Goal: Information Seeking & Learning: Learn about a topic

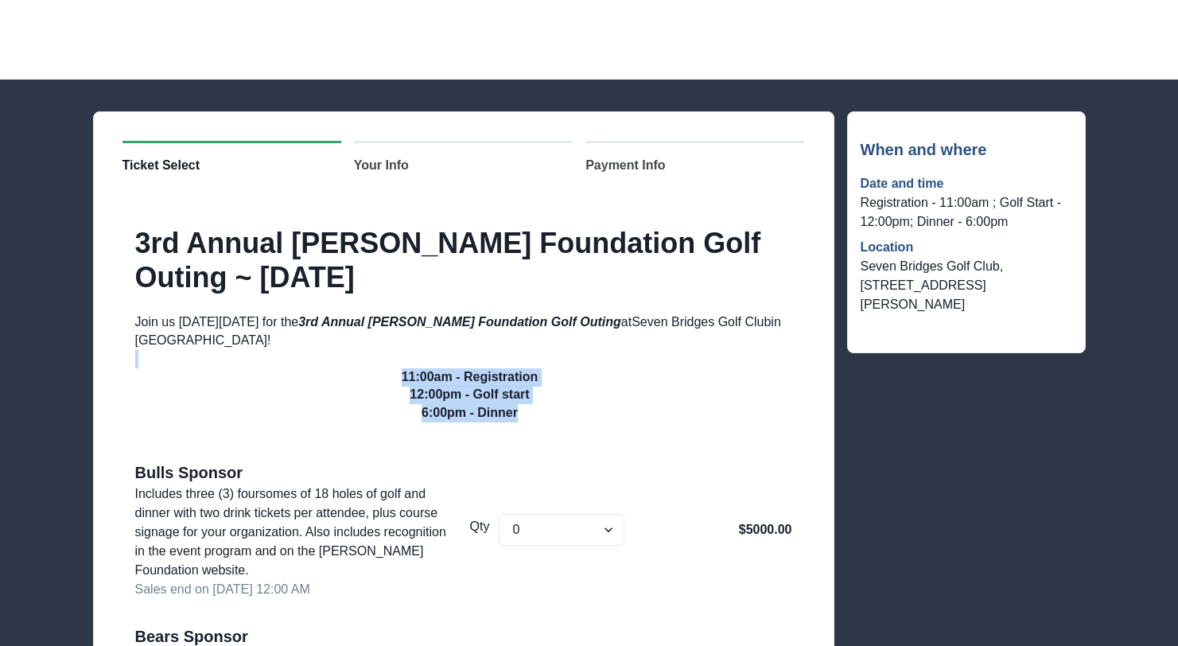
drag, startPoint x: 582, startPoint y: 418, endPoint x: 388, endPoint y: 367, distance: 200.8
click at [388, 367] on div "Join us [DATE][DATE] for the 3rd Annual [PERSON_NAME] Foundation Golf Outing at…" at bounding box center [470, 367] width 670 height 108
copy div "11:00am - Registration 12:00pm - Golf start 6:00pm - Dinner"
click at [542, 415] on p "6:00pm - Dinner" at bounding box center [470, 413] width 670 height 18
drag, startPoint x: 538, startPoint y: 415, endPoint x: 356, endPoint y: 381, distance: 186.1
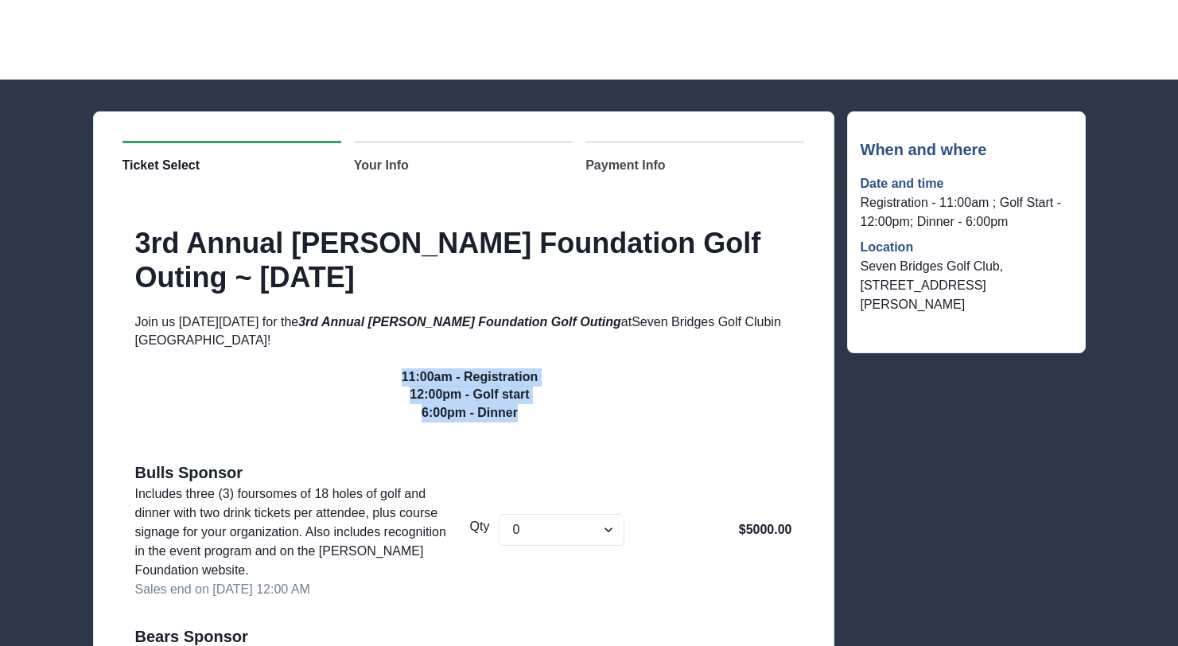
click at [356, 382] on div "Join us [DATE][DATE] for the 3rd Annual [PERSON_NAME] Foundation Golf Outing at…" at bounding box center [470, 367] width 670 height 108
copy div "11:00am - Registration 12:00pm - Golf start 6:00pm - Dinner"
drag, startPoint x: 1022, startPoint y: 292, endPoint x: 861, endPoint y: 148, distance: 215.7
click at [861, 147] on div "When and where Date and time Registration - 11:00am ; Golf Start - 12:00pm; Din…" at bounding box center [967, 232] width 212 height 189
copy div "When and where Date and time Registration - 11:00am ; Golf Start - 12:00pm; Din…"
